Goal: Task Accomplishment & Management: Manage account settings

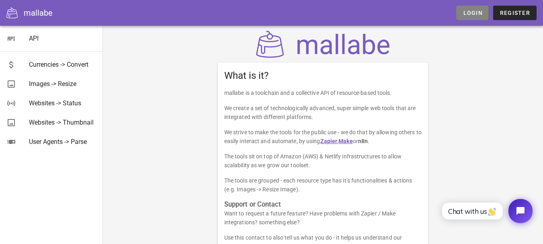
click at [476, 17] on link "Login" at bounding box center [472, 13] width 33 height 14
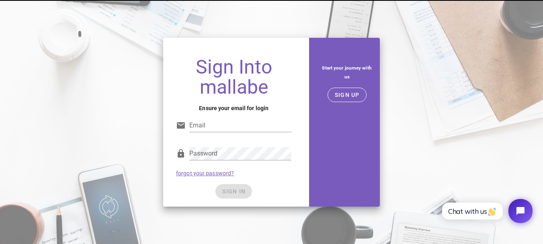
type input "[PERSON_NAME][EMAIL_ADDRESS][PERSON_NAME]"
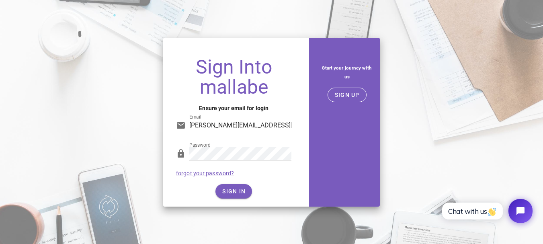
click at [239, 188] on div "SIGN IN" at bounding box center [233, 191] width 115 height 14
click at [246, 189] on span "SIGN IN" at bounding box center [234, 191] width 24 height 6
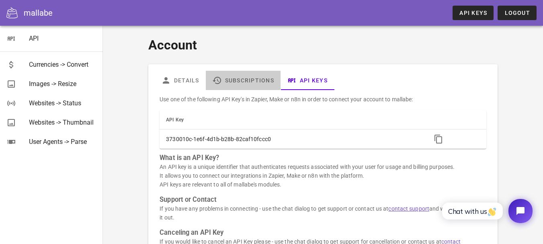
click at [258, 77] on link "Subscriptions" at bounding box center [243, 80] width 75 height 19
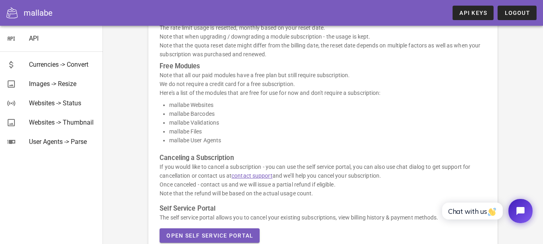
scroll to position [270, 0]
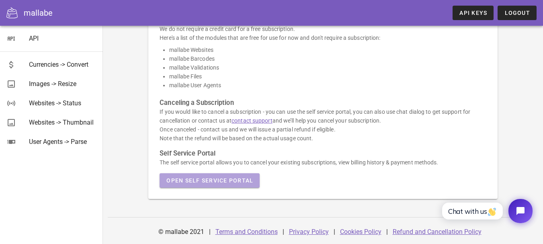
click at [223, 182] on span "Open Self Service Portal" at bounding box center [209, 180] width 87 height 6
